Goal: Task Accomplishment & Management: Use online tool/utility

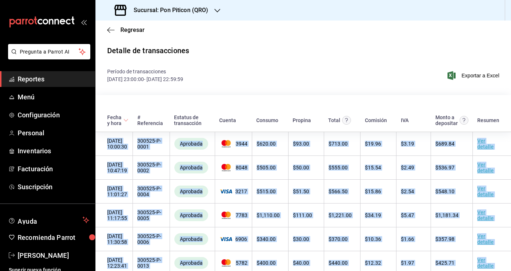
scroll to position [723, 0]
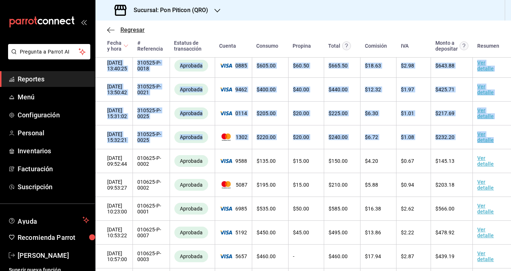
click at [110, 31] on icon "button" at bounding box center [110, 30] width 7 height 7
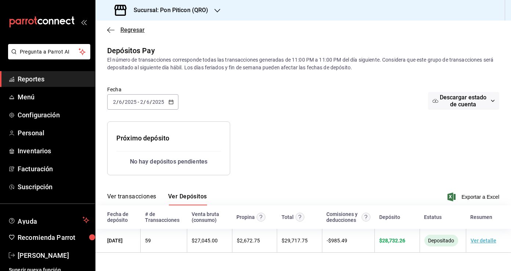
click at [110, 32] on icon "button" at bounding box center [110, 30] width 7 height 7
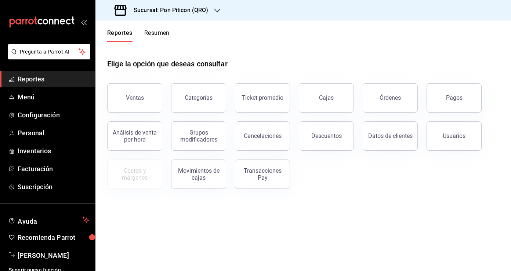
click at [207, 15] on div "Sucursal: Pon Piticon (QRO)" at bounding box center [162, 10] width 122 height 21
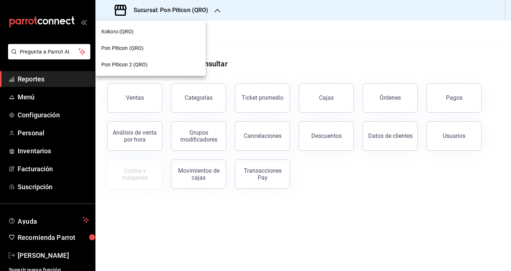
click at [187, 63] on div "Pon Piticon 2 (QRO)" at bounding box center [150, 65] width 98 height 8
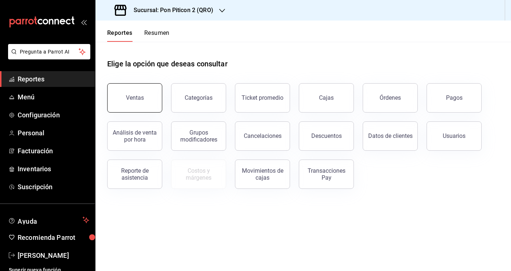
click at [146, 92] on button "Ventas" at bounding box center [134, 97] width 55 height 29
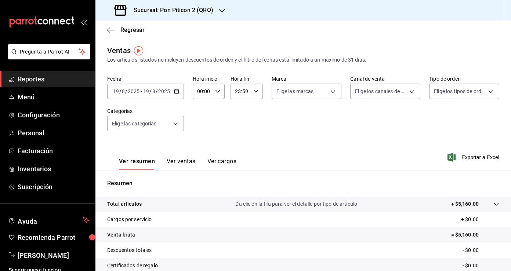
click at [176, 92] on icon "button" at bounding box center [176, 91] width 5 height 5
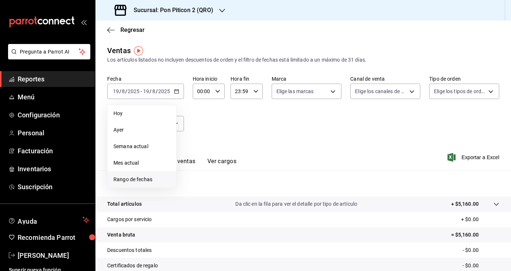
click at [159, 179] on span "Rango de fechas" at bounding box center [141, 180] width 57 height 8
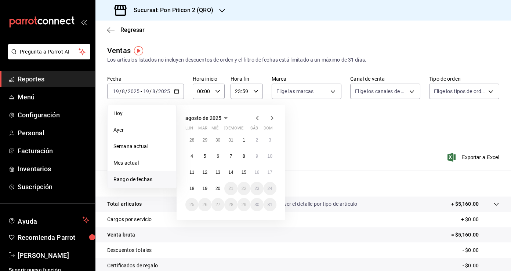
click at [259, 118] on icon "button" at bounding box center [257, 118] width 9 height 9
click at [271, 139] on button "1" at bounding box center [270, 140] width 13 height 13
click at [192, 219] on abbr "30" at bounding box center [191, 220] width 5 height 5
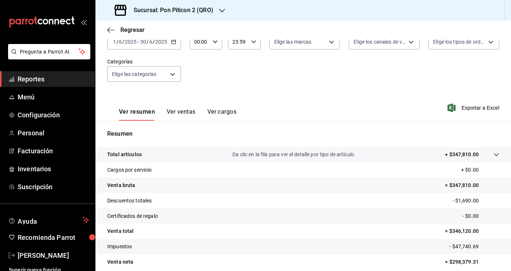
scroll to position [80, 0]
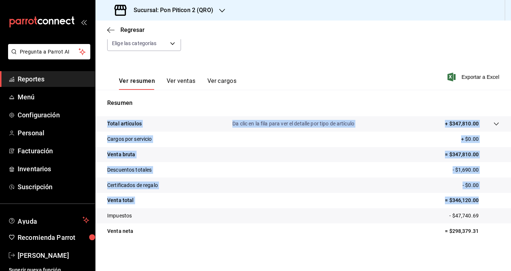
drag, startPoint x: 105, startPoint y: 120, endPoint x: 483, endPoint y: 205, distance: 386.9
click at [483, 205] on tbody "Total artículos Da clic en la fila para ver el detalle por tipo de artículo + $…" at bounding box center [303, 177] width 416 height 123
copy tbody "Total artículos Da clic en la fila para ver el detalle por tipo de artículo + $…"
click at [478, 79] on span "Exportar a Excel" at bounding box center [474, 77] width 50 height 9
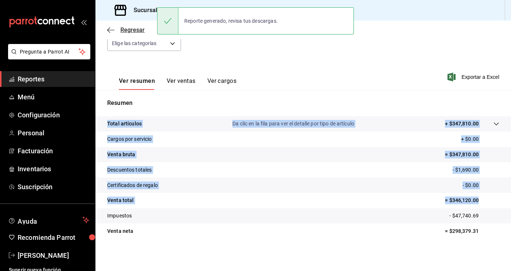
click at [111, 28] on icon "button" at bounding box center [110, 30] width 7 height 7
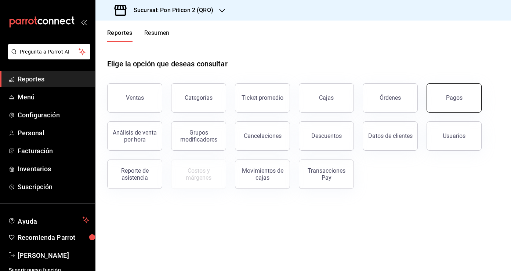
click at [451, 102] on button "Pagos" at bounding box center [454, 97] width 55 height 29
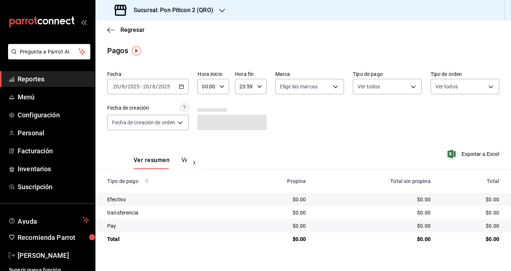
click at [184, 88] on icon "button" at bounding box center [181, 86] width 5 height 5
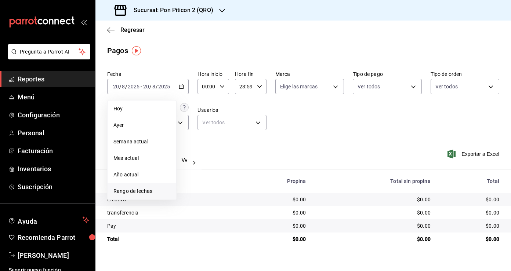
click at [151, 191] on span "Rango de fechas" at bounding box center [141, 192] width 57 height 8
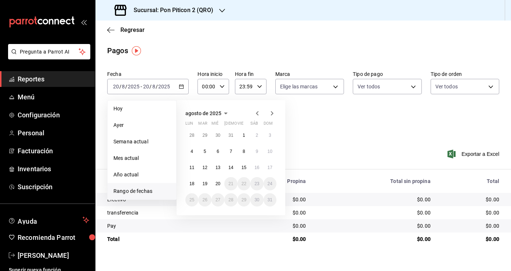
click at [257, 113] on icon "button" at bounding box center [257, 113] width 9 height 9
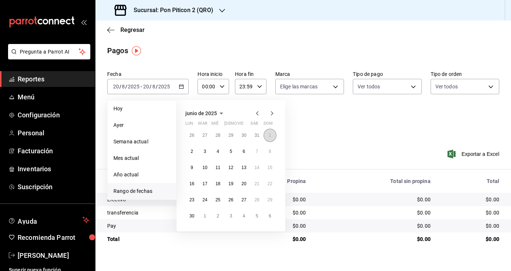
click at [270, 137] on abbr "1" at bounding box center [270, 135] width 3 height 5
click at [190, 218] on abbr "30" at bounding box center [191, 216] width 5 height 5
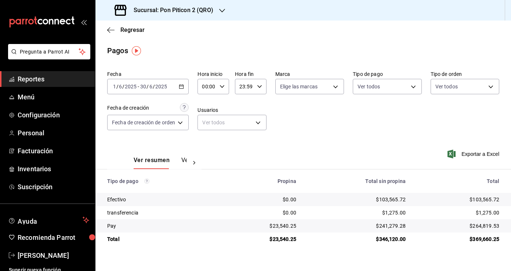
drag, startPoint x: 108, startPoint y: 179, endPoint x: 483, endPoint y: 251, distance: 382.1
click at [483, 251] on main "Regresar Pagos Fecha [DATE] [DATE] - [DATE] [DATE] Hora inicio 00:00 Hora inici…" at bounding box center [303, 146] width 416 height 251
copy thead
click at [111, 29] on icon "button" at bounding box center [110, 30] width 7 height 7
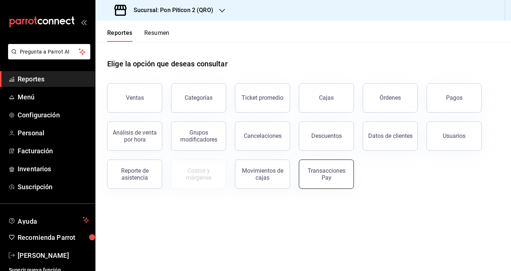
click at [325, 173] on div "Transacciones Pay" at bounding box center [327, 174] width 46 height 14
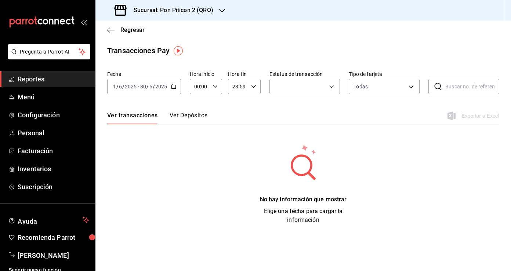
click at [190, 118] on button "Ver Depósitos" at bounding box center [189, 118] width 38 height 12
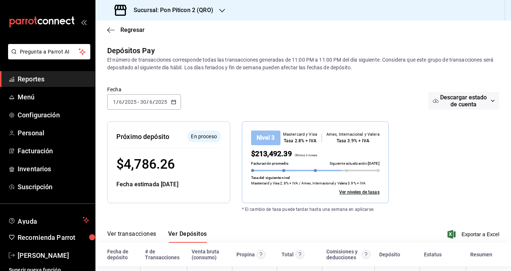
scroll to position [5, 0]
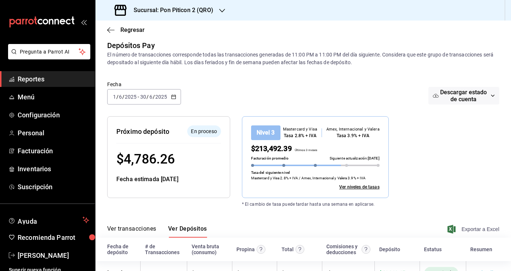
click at [470, 232] on span "Exportar a Excel" at bounding box center [474, 229] width 50 height 9
